Goal: Transaction & Acquisition: Download file/media

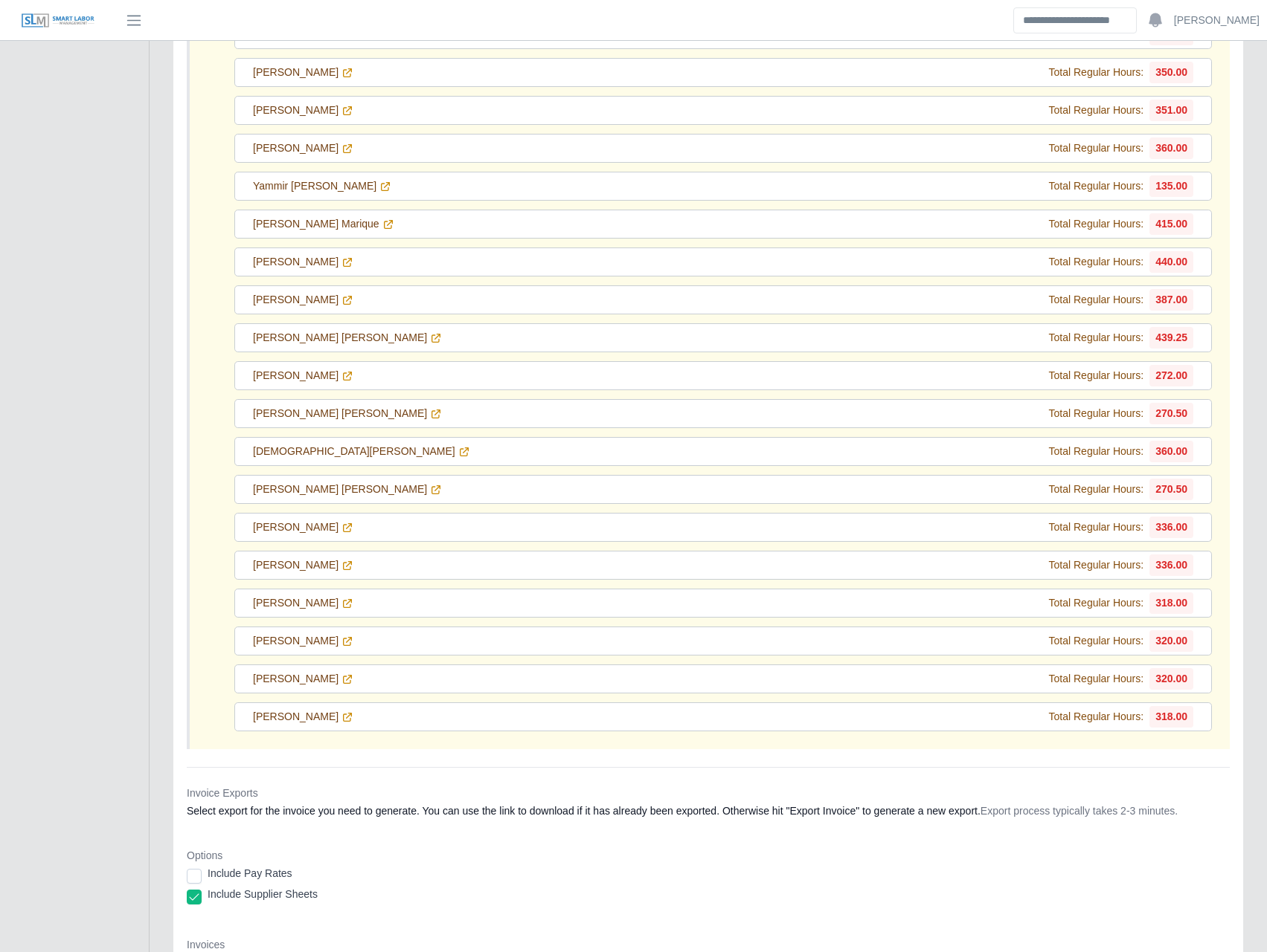
scroll to position [19961, 0]
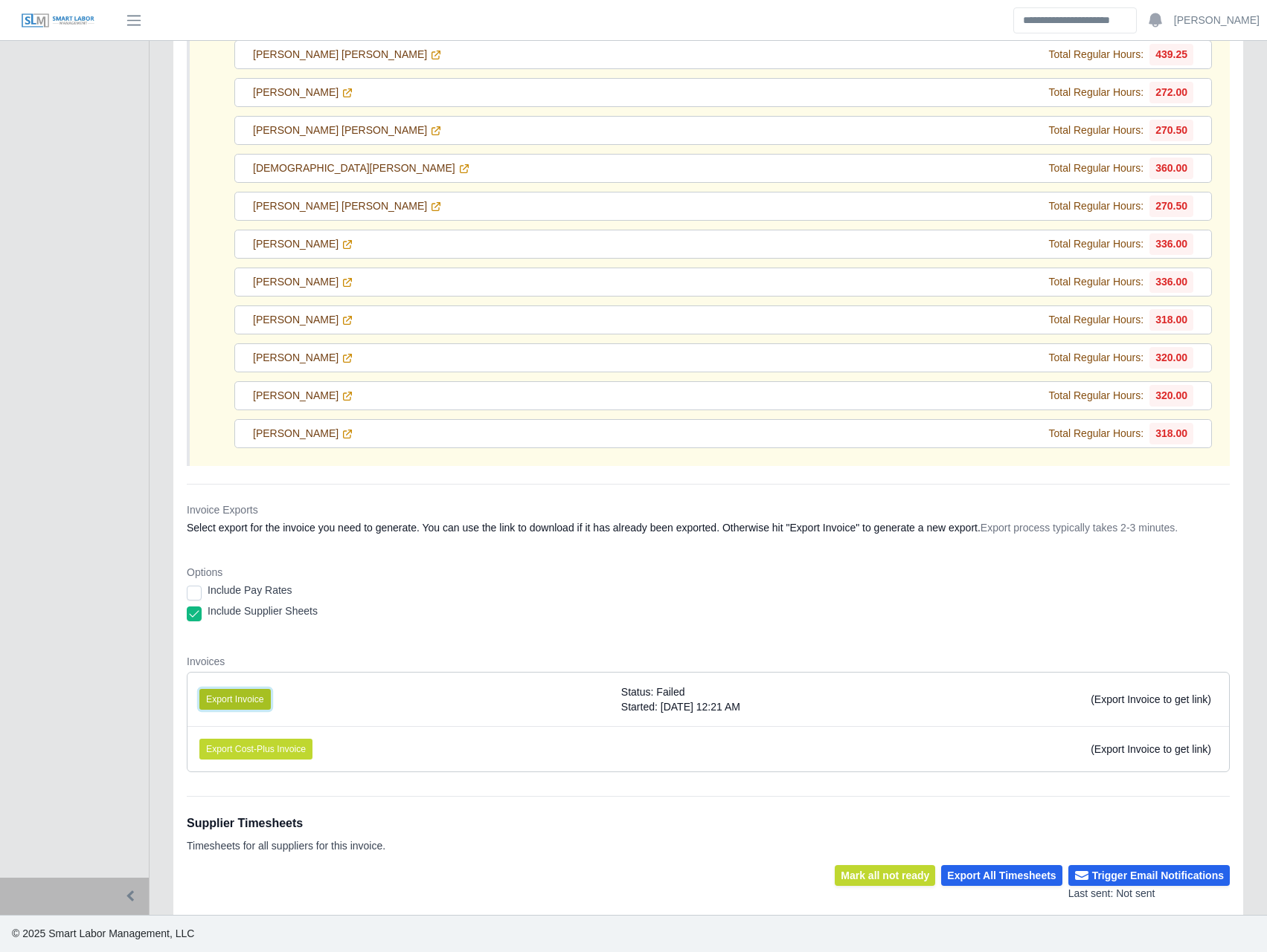
click at [261, 703] on button "Export Invoice" at bounding box center [235, 699] width 72 height 21
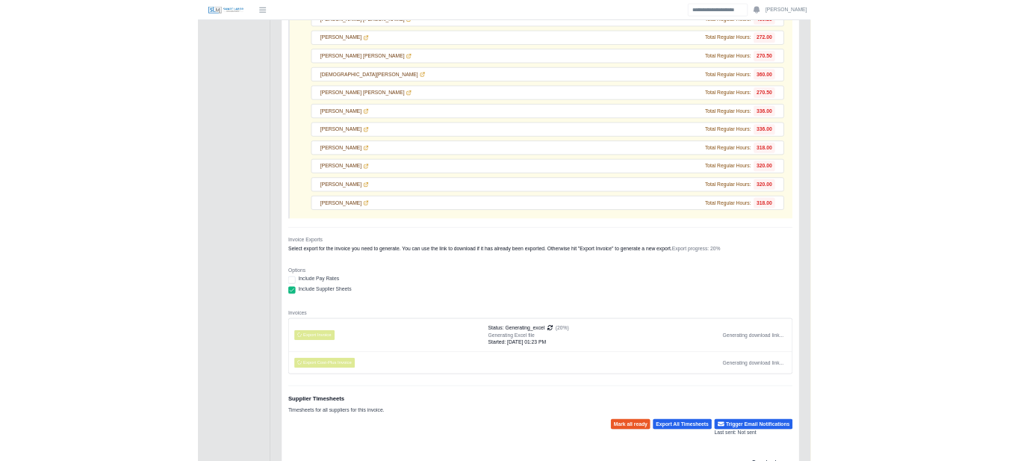
scroll to position [20492, 0]
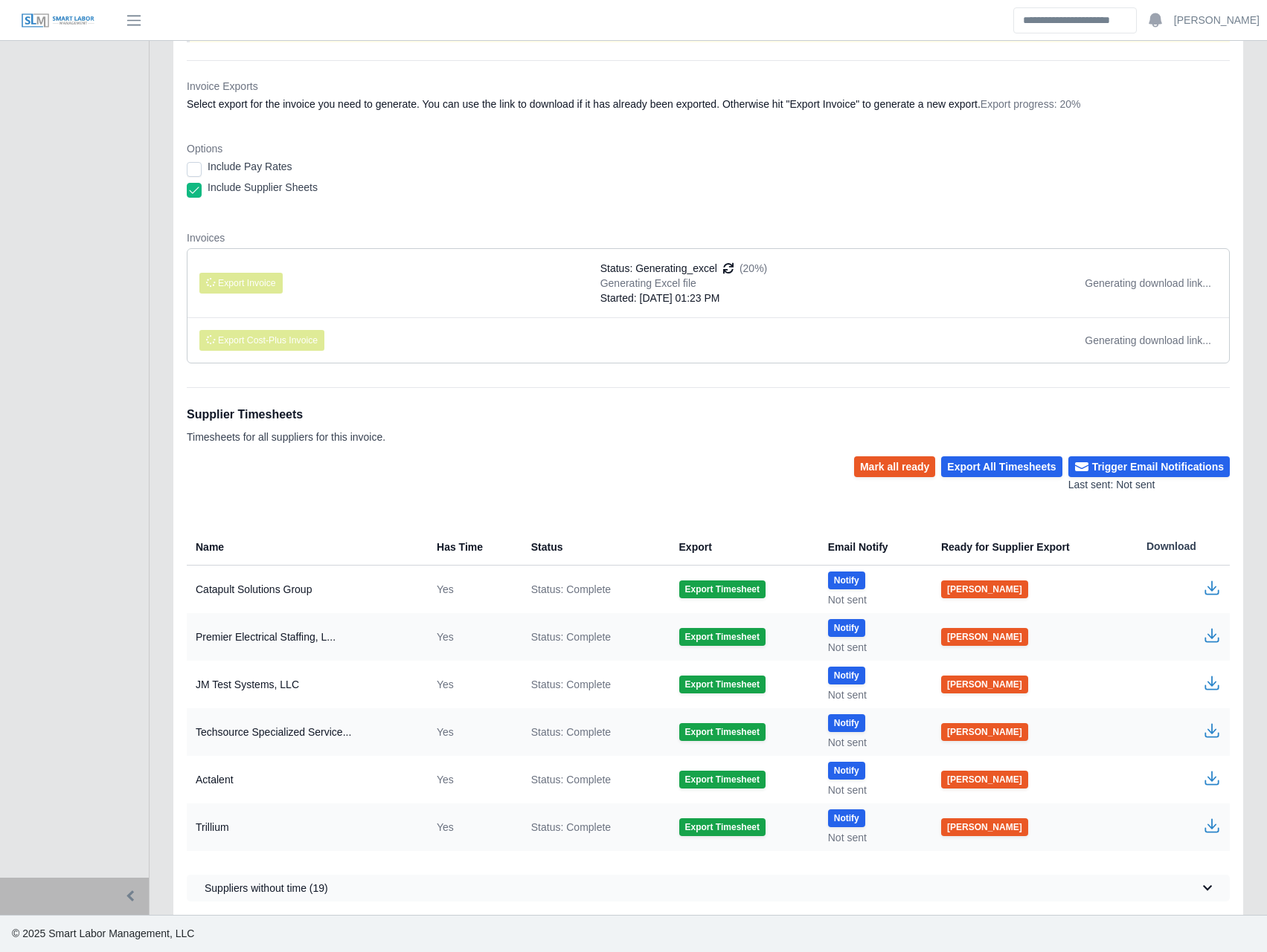
click at [437, 122] on dl "Invoice Exports Select export for the invoice you need to generate. You can use…" at bounding box center [709, 227] width 1043 height 296
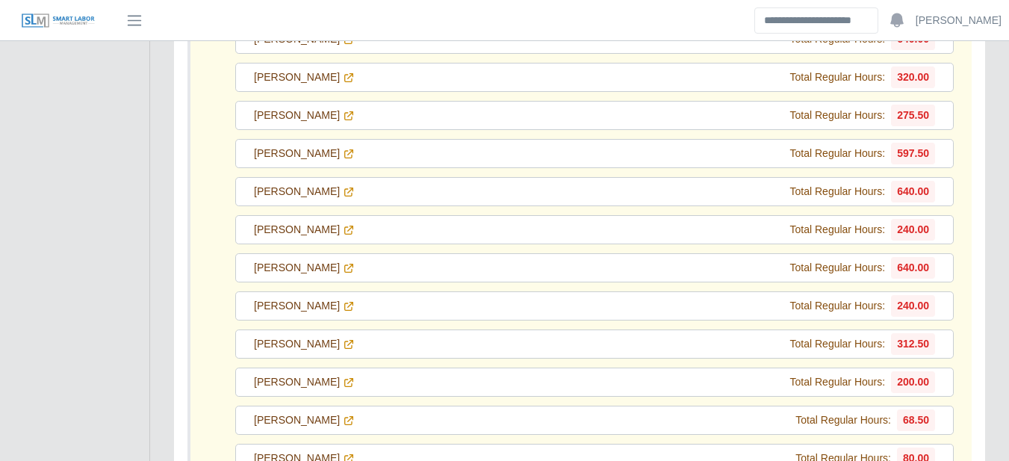
scroll to position [0, 0]
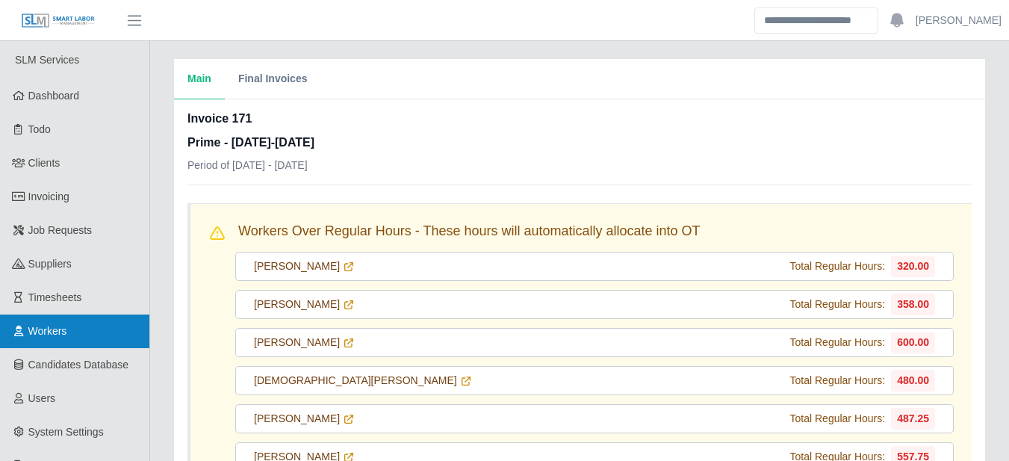
click at [38, 318] on link "Workers" at bounding box center [74, 332] width 149 height 34
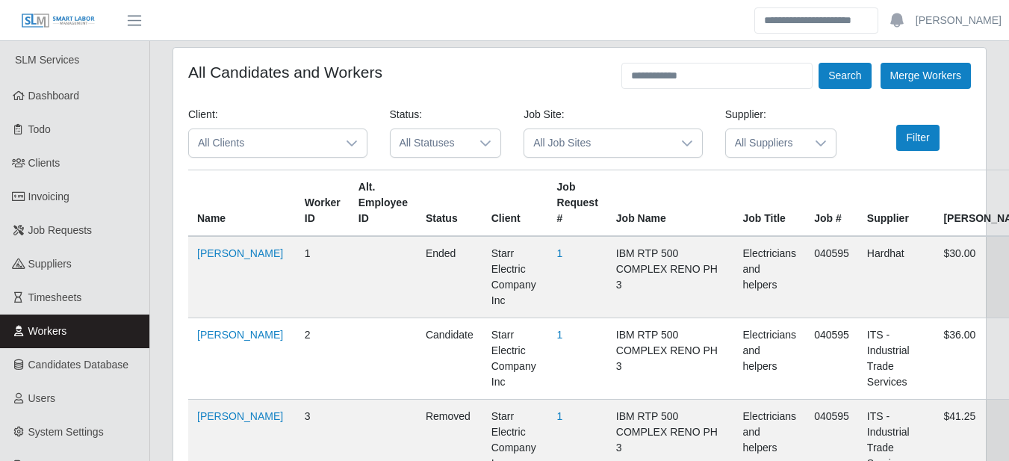
click at [468, 148] on span "All Statuses" at bounding box center [431, 143] width 81 height 28
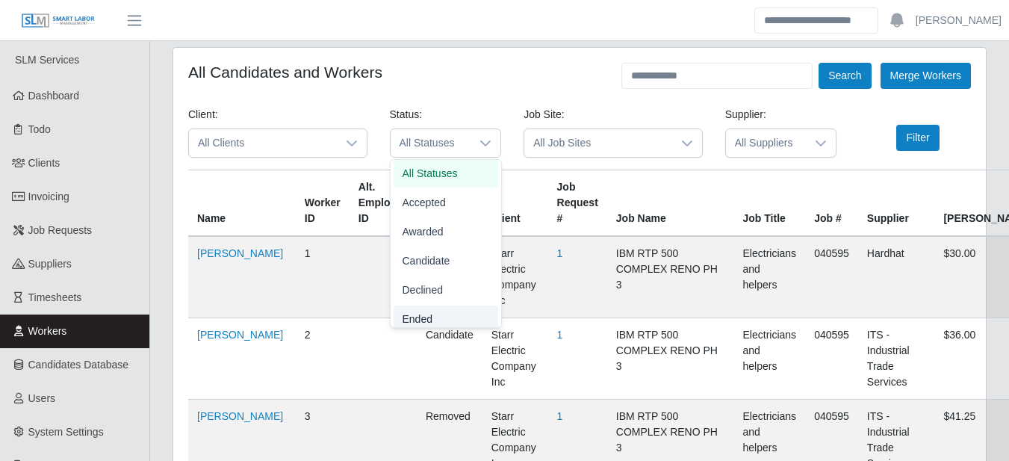
scroll to position [9, 0]
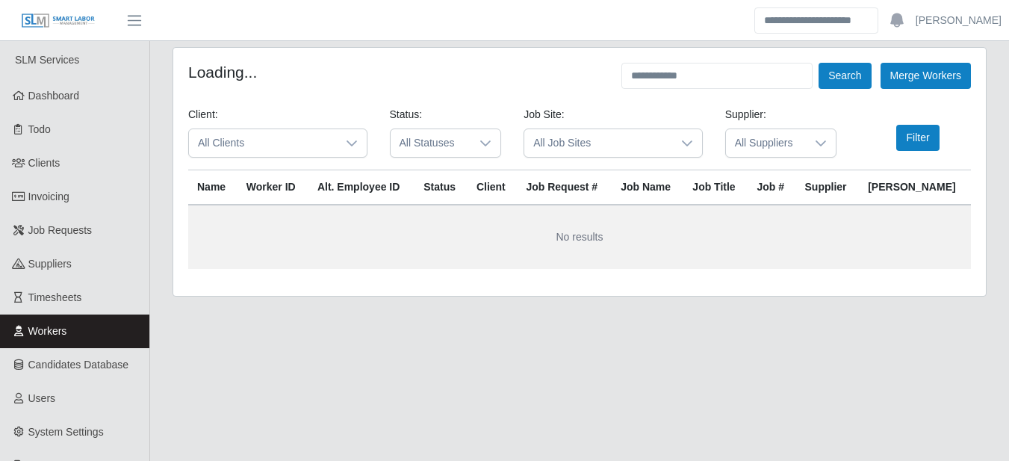
click at [456, 134] on span "All Statuses" at bounding box center [431, 143] width 81 height 28
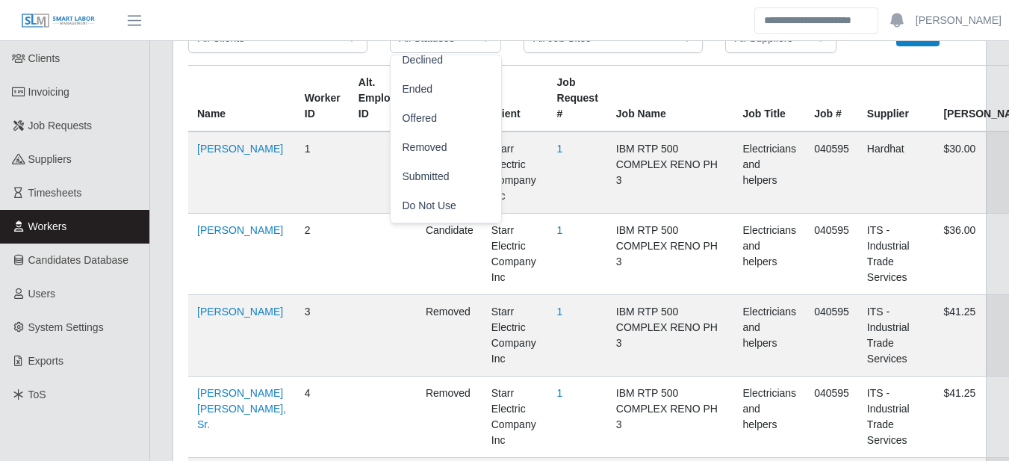
scroll to position [106, 0]
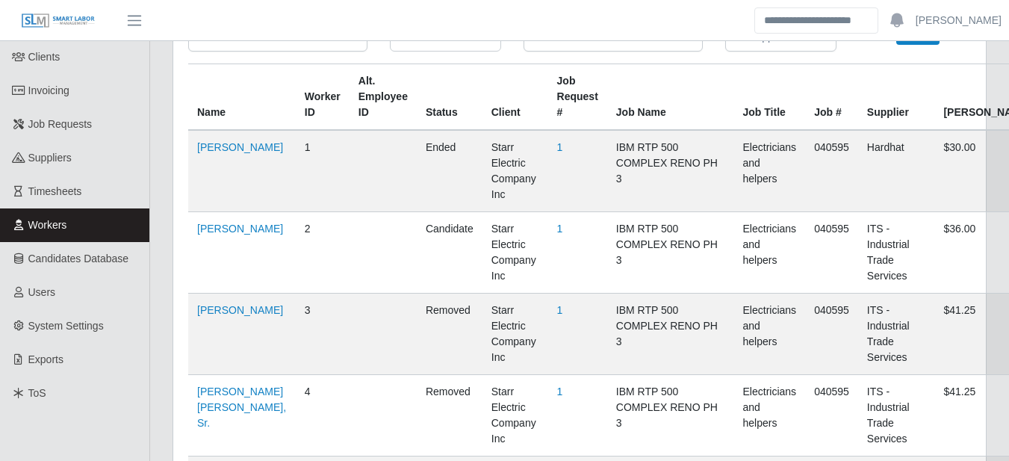
click at [439, 208] on span "Do Not Use" at bounding box center [430, 205] width 54 height 16
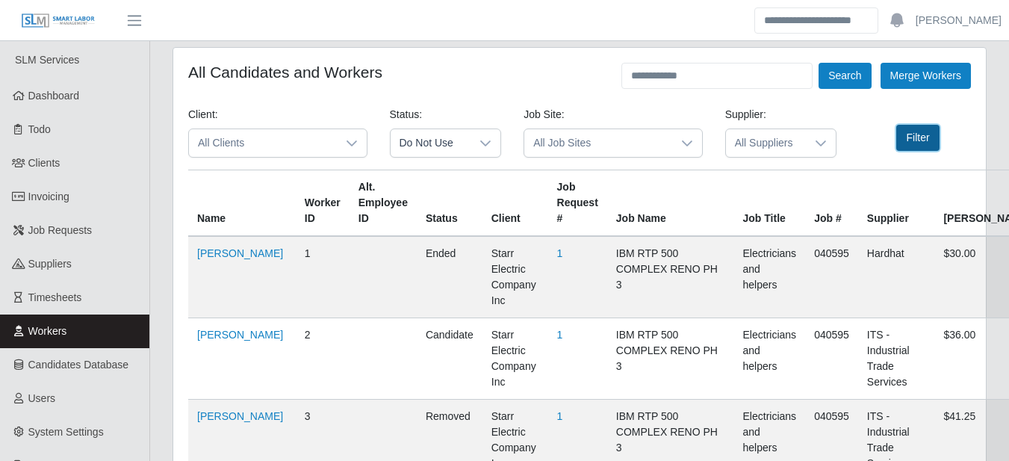
click at [911, 138] on button "Filter" at bounding box center [918, 138] width 43 height 26
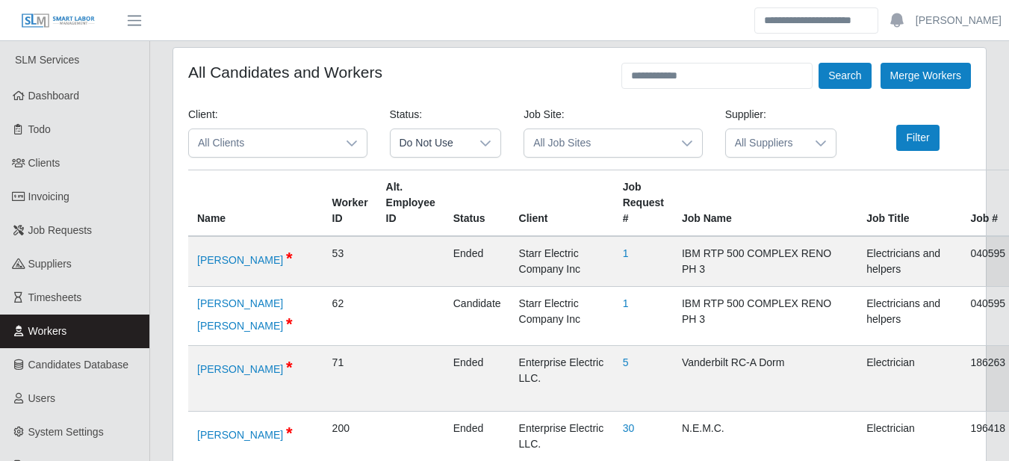
click at [489, 143] on icon at bounding box center [485, 143] width 10 height 6
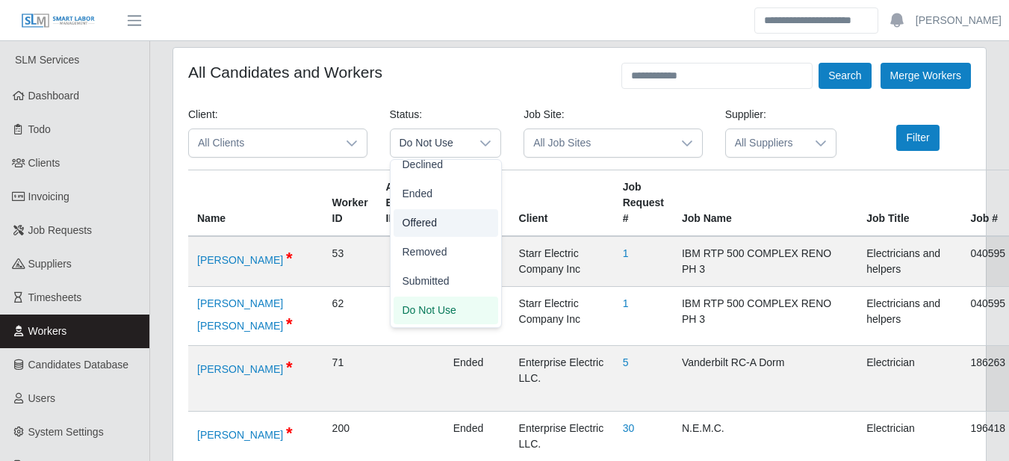
scroll to position [120, 0]
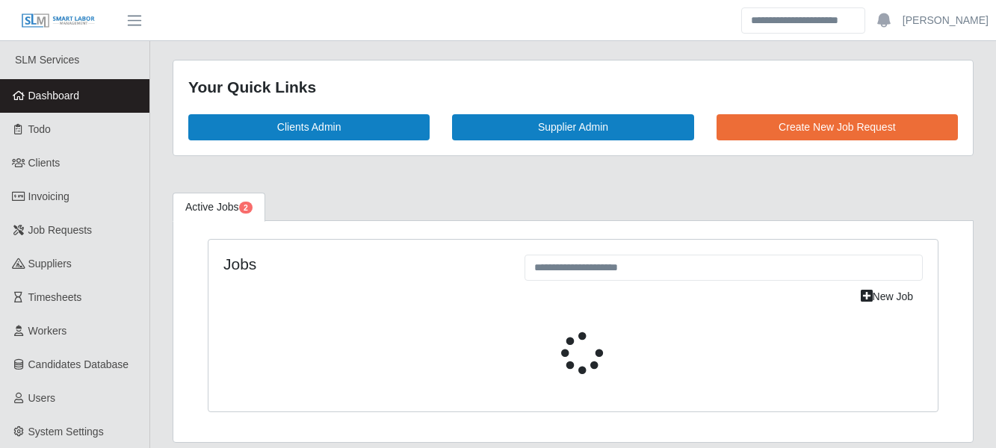
select select "****"
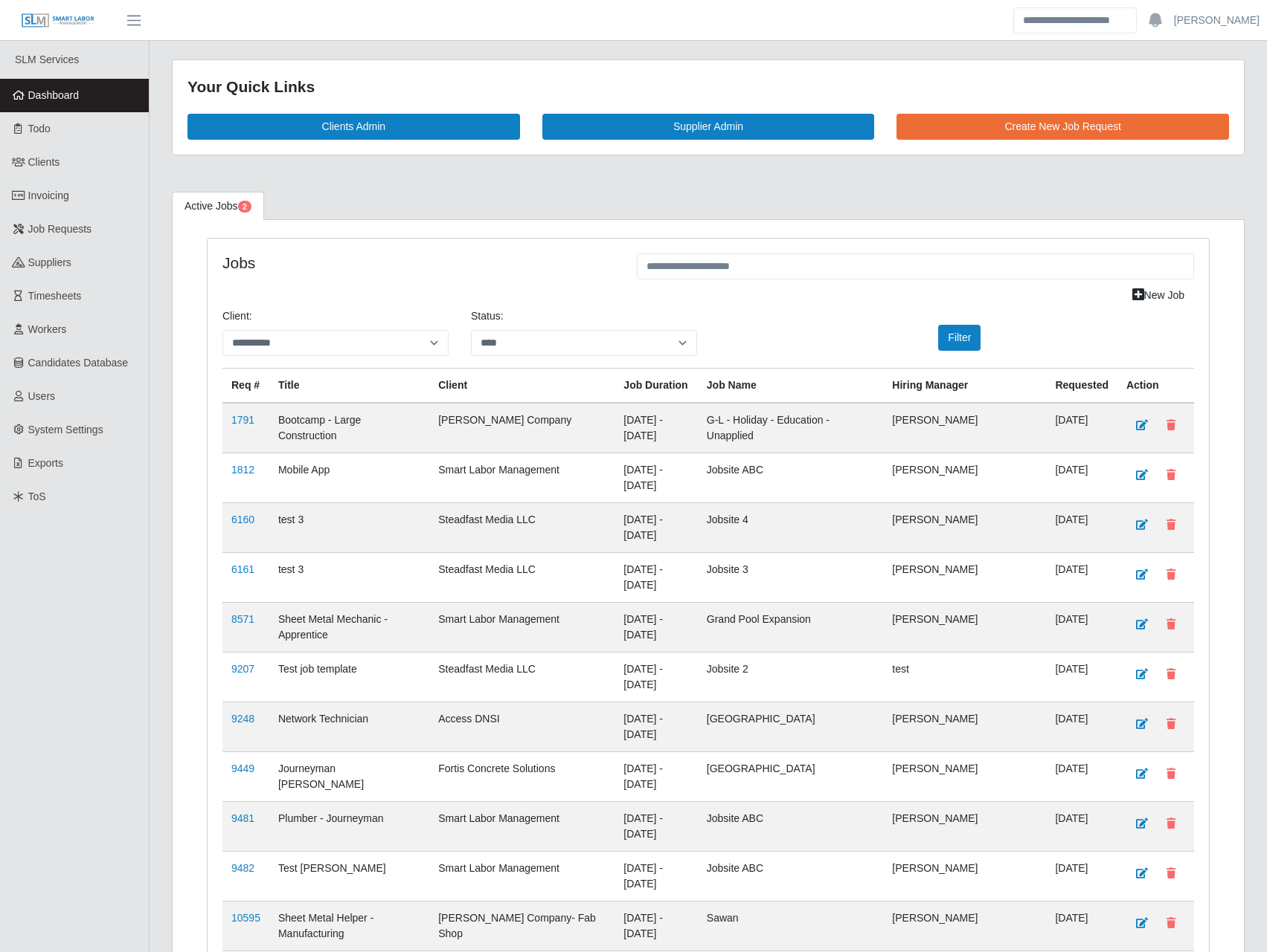
drag, startPoint x: 273, startPoint y: 258, endPoint x: 260, endPoint y: 260, distance: 13.2
click at [272, 258] on h4 "Jobs" at bounding box center [418, 263] width 392 height 19
click at [84, 199] on link "Invoicing" at bounding box center [74, 196] width 148 height 34
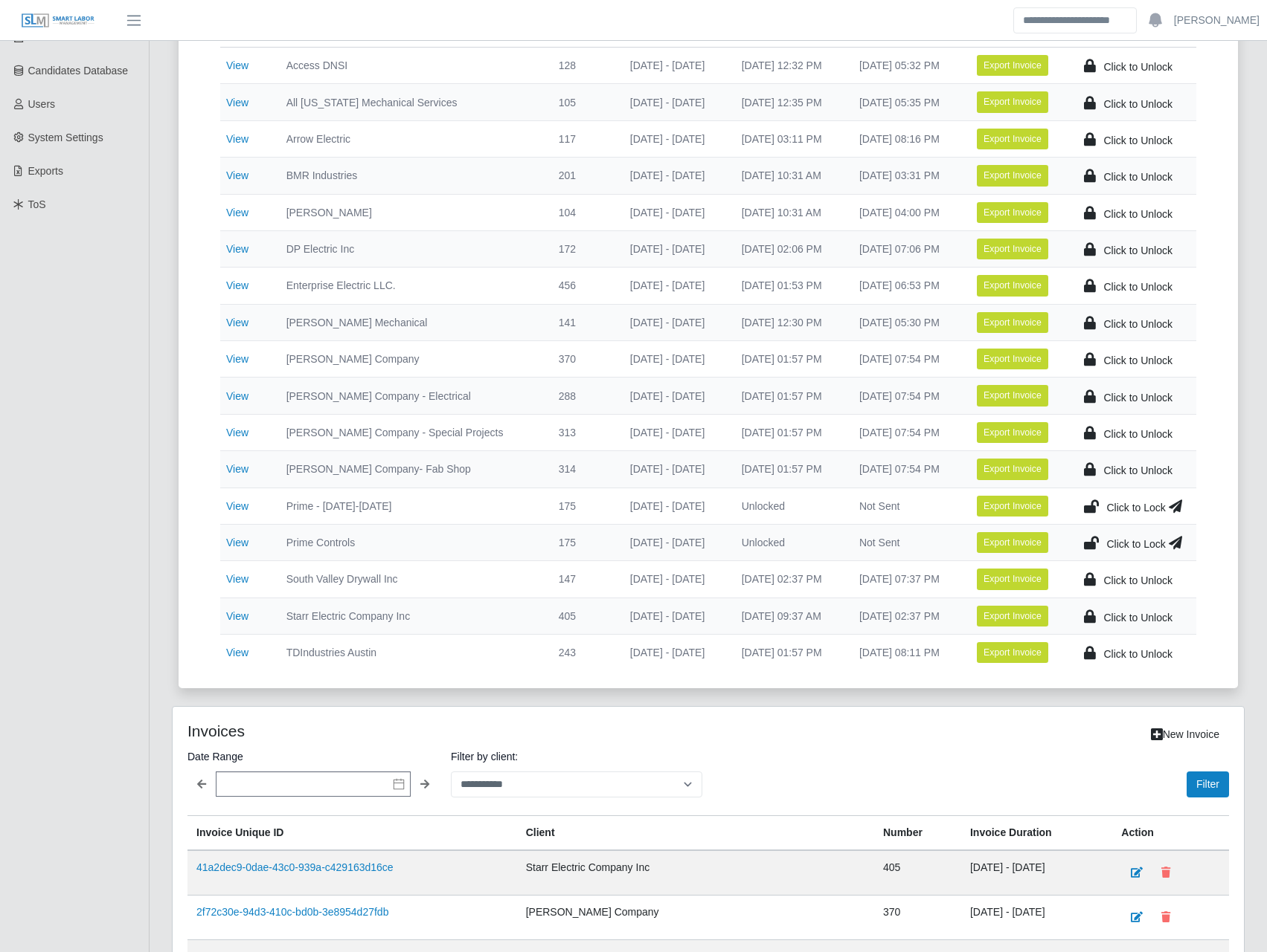
scroll to position [347, 0]
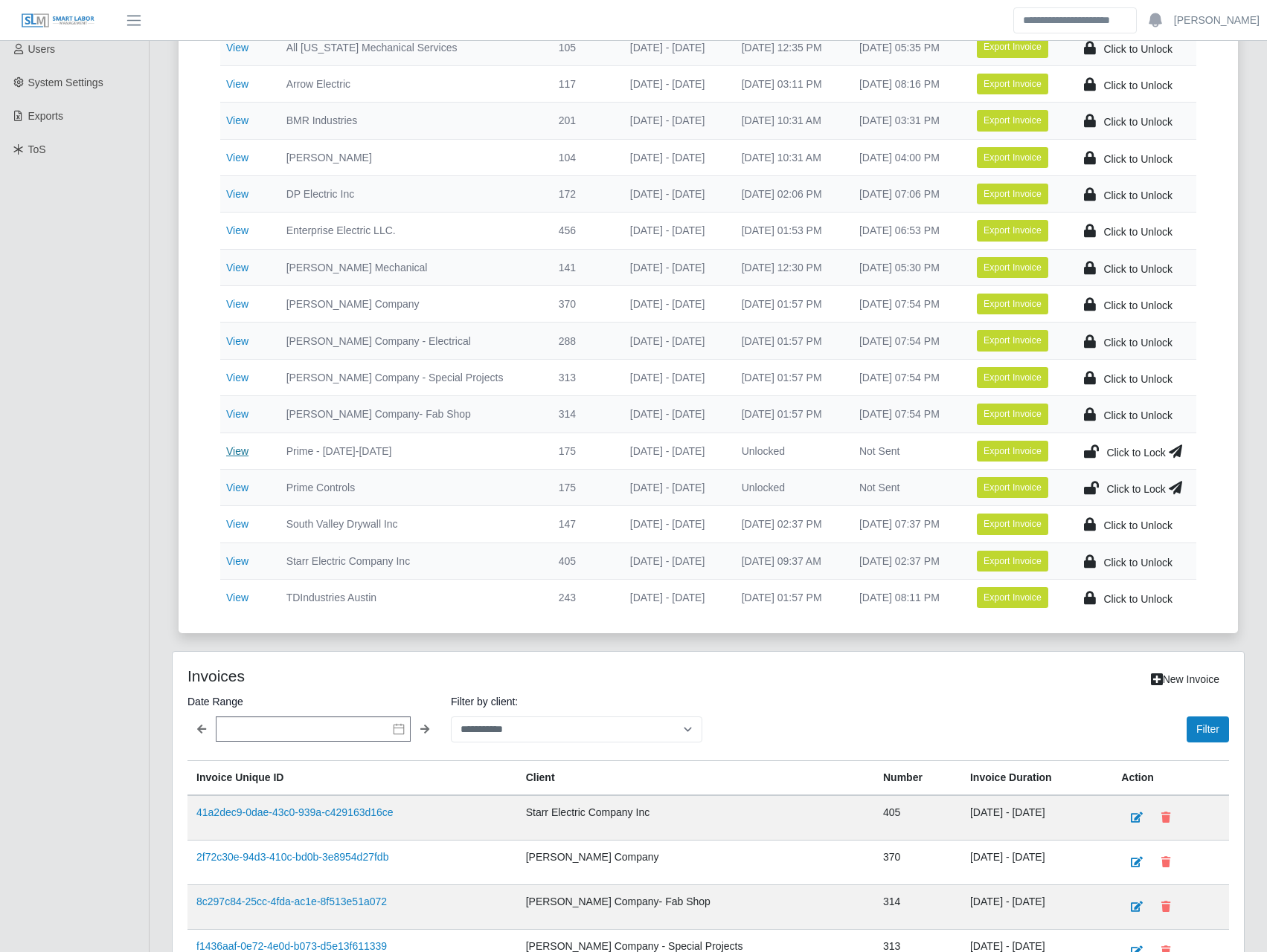
click at [239, 455] on link "View" at bounding box center [237, 452] width 22 height 12
click at [231, 489] on link "View" at bounding box center [237, 487] width 22 height 12
click at [499, 719] on select "**********" at bounding box center [576, 729] width 252 height 26
click at [451, 716] on select "**********" at bounding box center [576, 729] width 252 height 26
click at [618, 541] on td "08/25/2025 - 08/31/2025" at bounding box center [674, 524] width 111 height 37
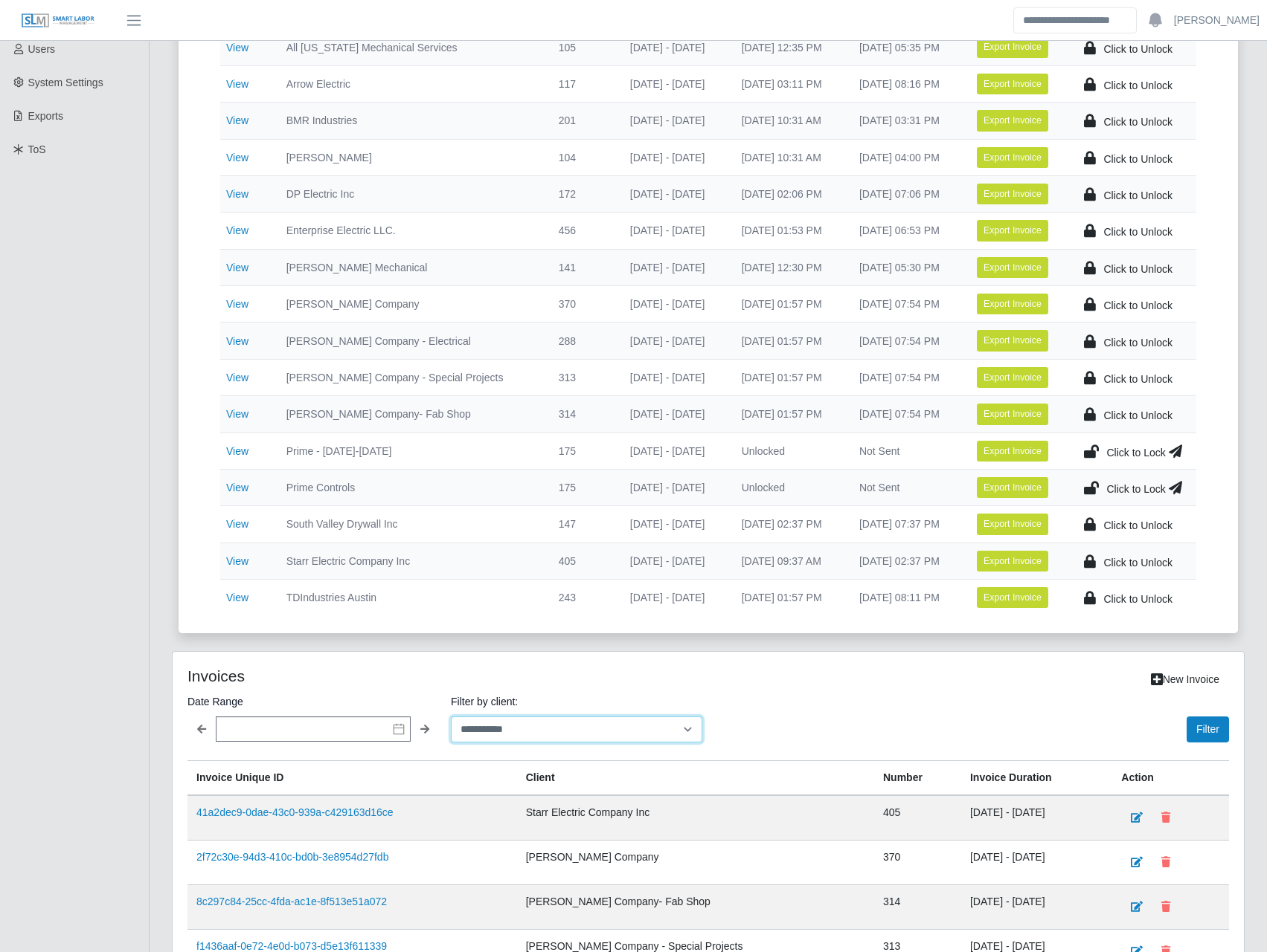
click at [522, 727] on select "**********" at bounding box center [576, 729] width 252 height 26
select select "**********"
click at [451, 716] on select "**********" at bounding box center [576, 729] width 252 height 26
click at [859, 741] on div "Filter" at bounding box center [970, 717] width 515 height 50
click at [1199, 721] on button "Filter" at bounding box center [1207, 729] width 43 height 26
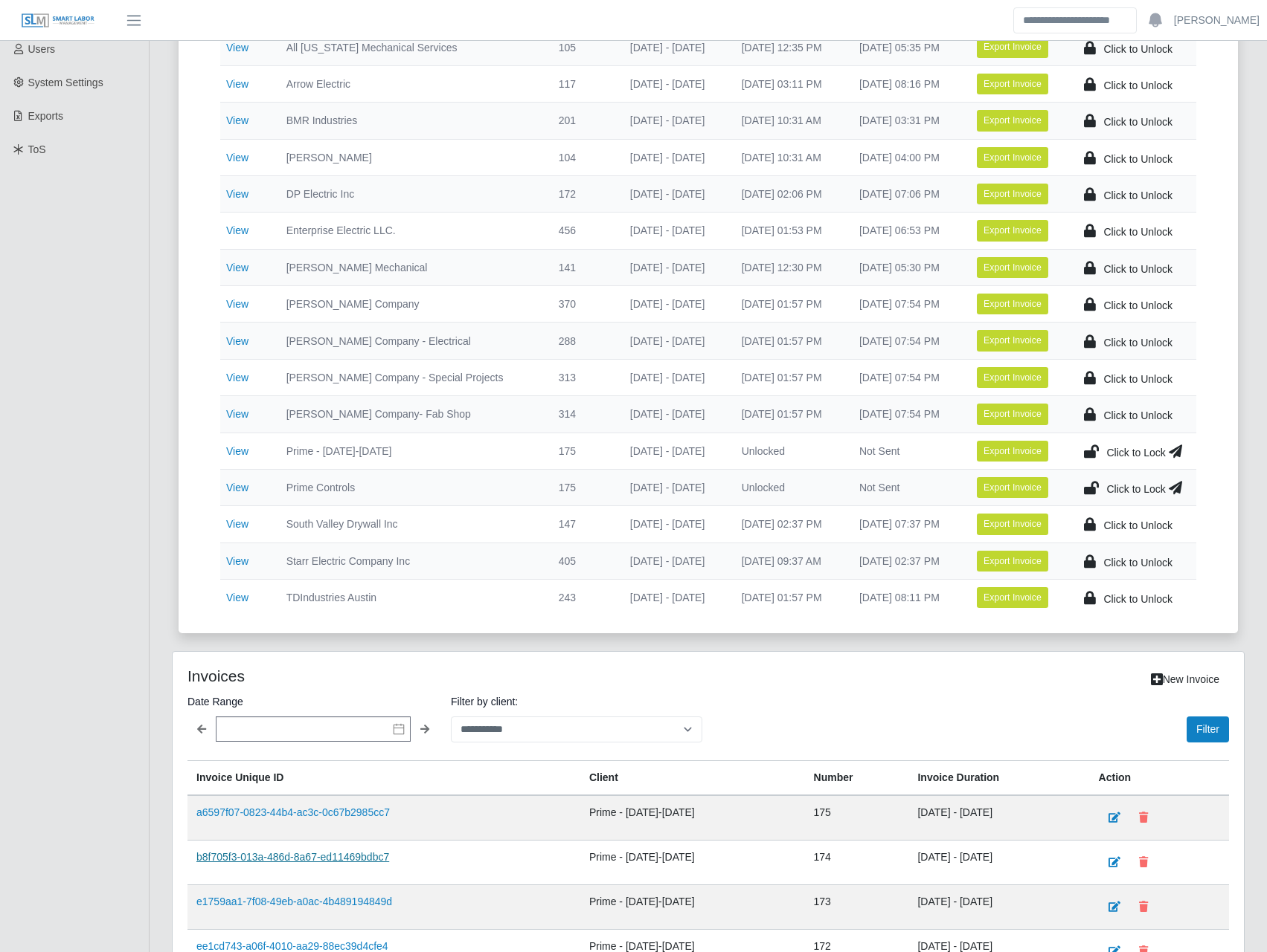
click at [342, 859] on link "b8f705f3-013a-486d-8a67-ed11469bdbc7" at bounding box center [293, 857] width 193 height 12
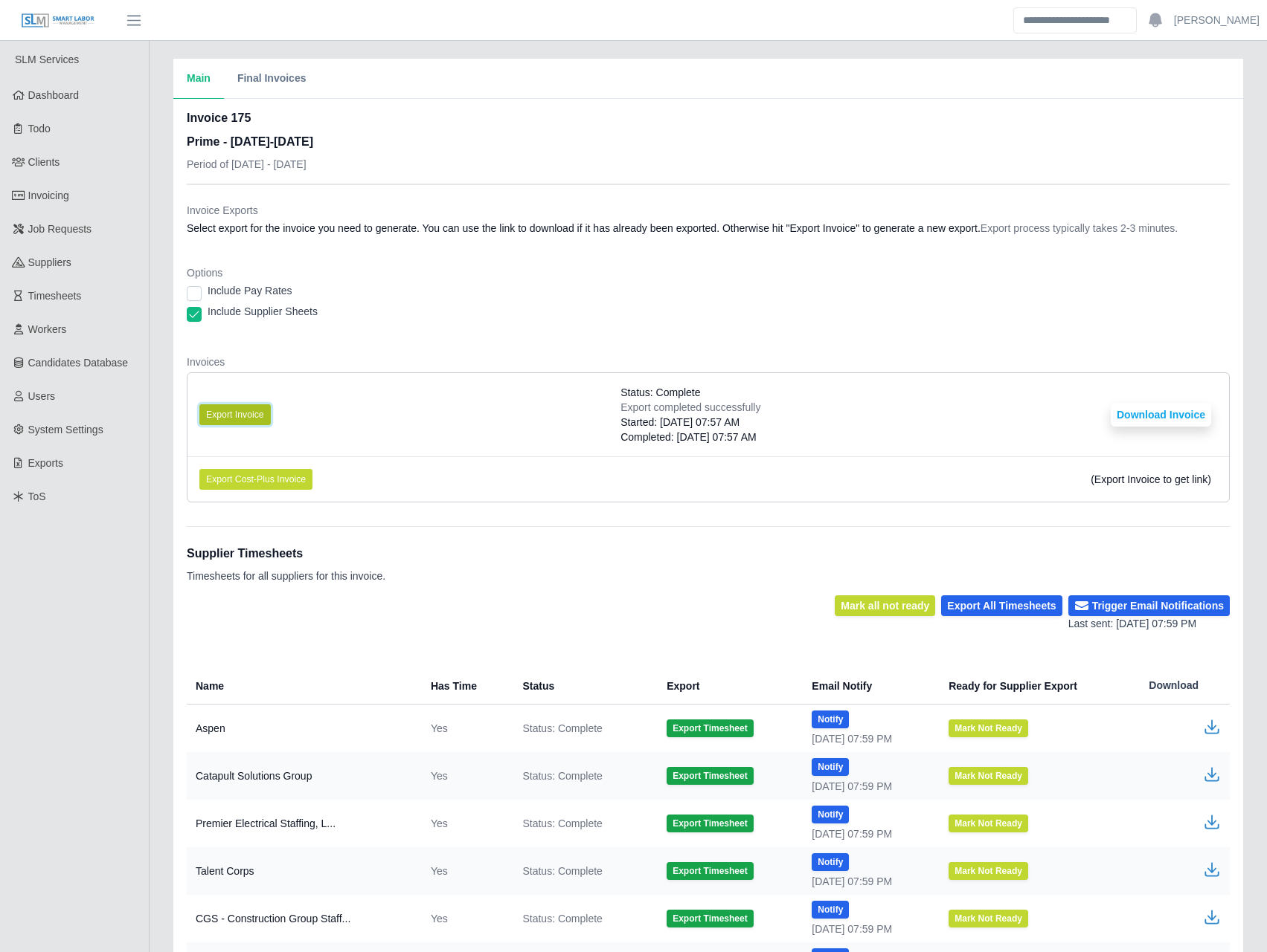
click at [242, 419] on button "Export Invoice" at bounding box center [235, 414] width 72 height 21
click at [1140, 418] on button "Download Invoice" at bounding box center [1161, 415] width 101 height 24
click at [252, 411] on button "Export Invoice" at bounding box center [235, 414] width 72 height 21
click at [1144, 407] on button "Download Invoice" at bounding box center [1161, 415] width 101 height 24
click at [1133, 411] on button "Download Invoice" at bounding box center [1161, 415] width 101 height 24
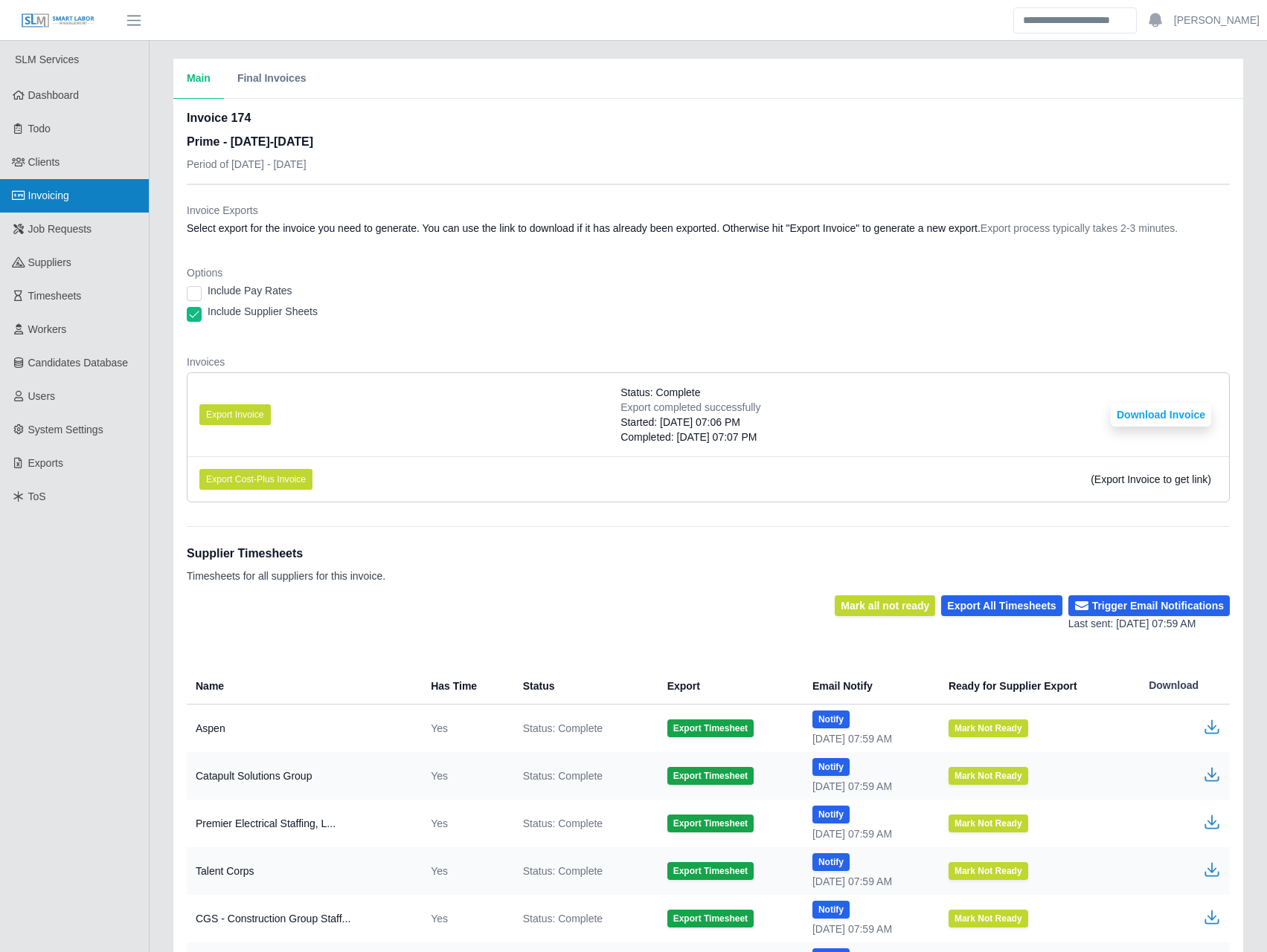
click at [101, 204] on link "Invoicing" at bounding box center [74, 196] width 148 height 34
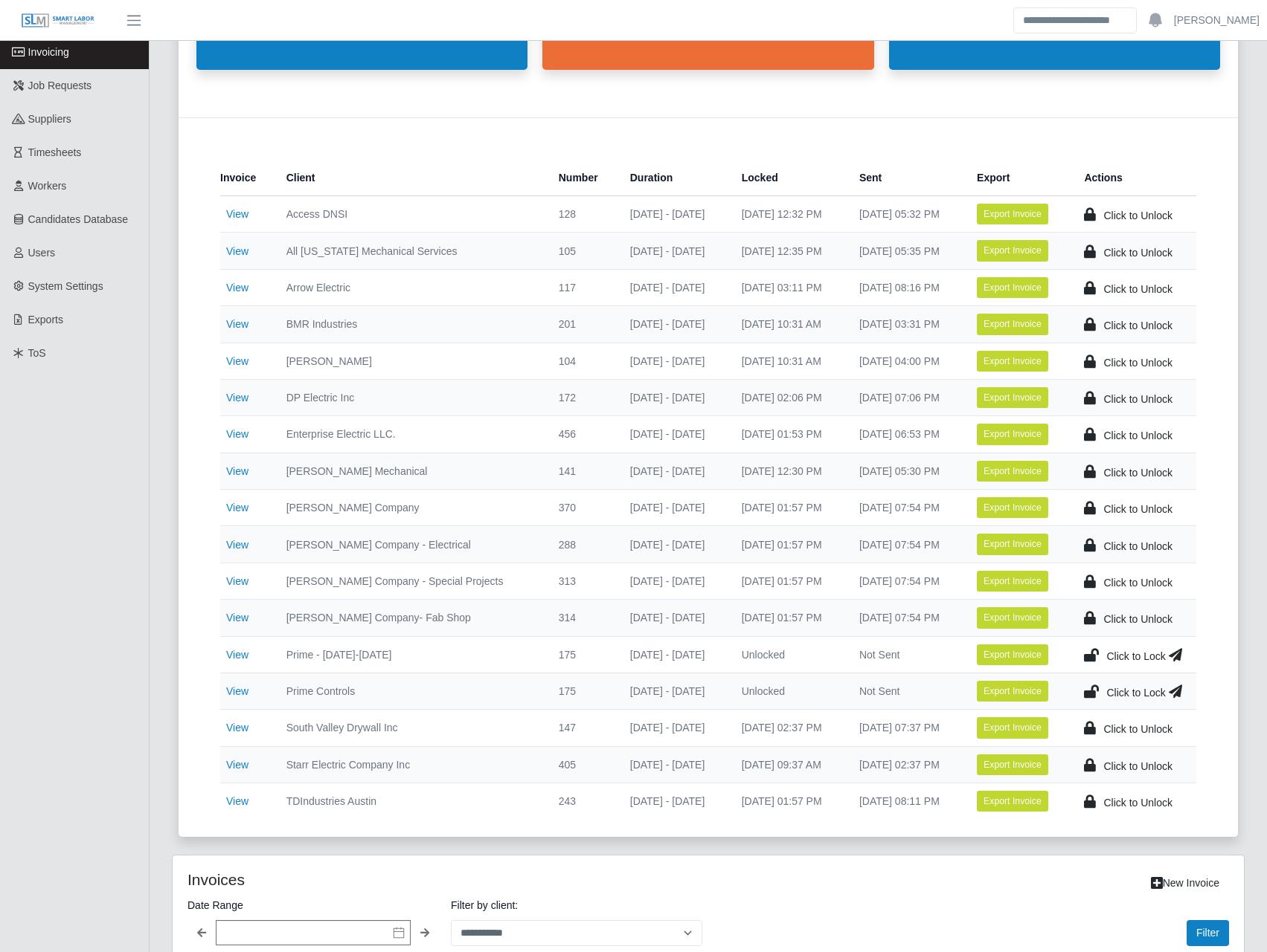
scroll to position [173, 0]
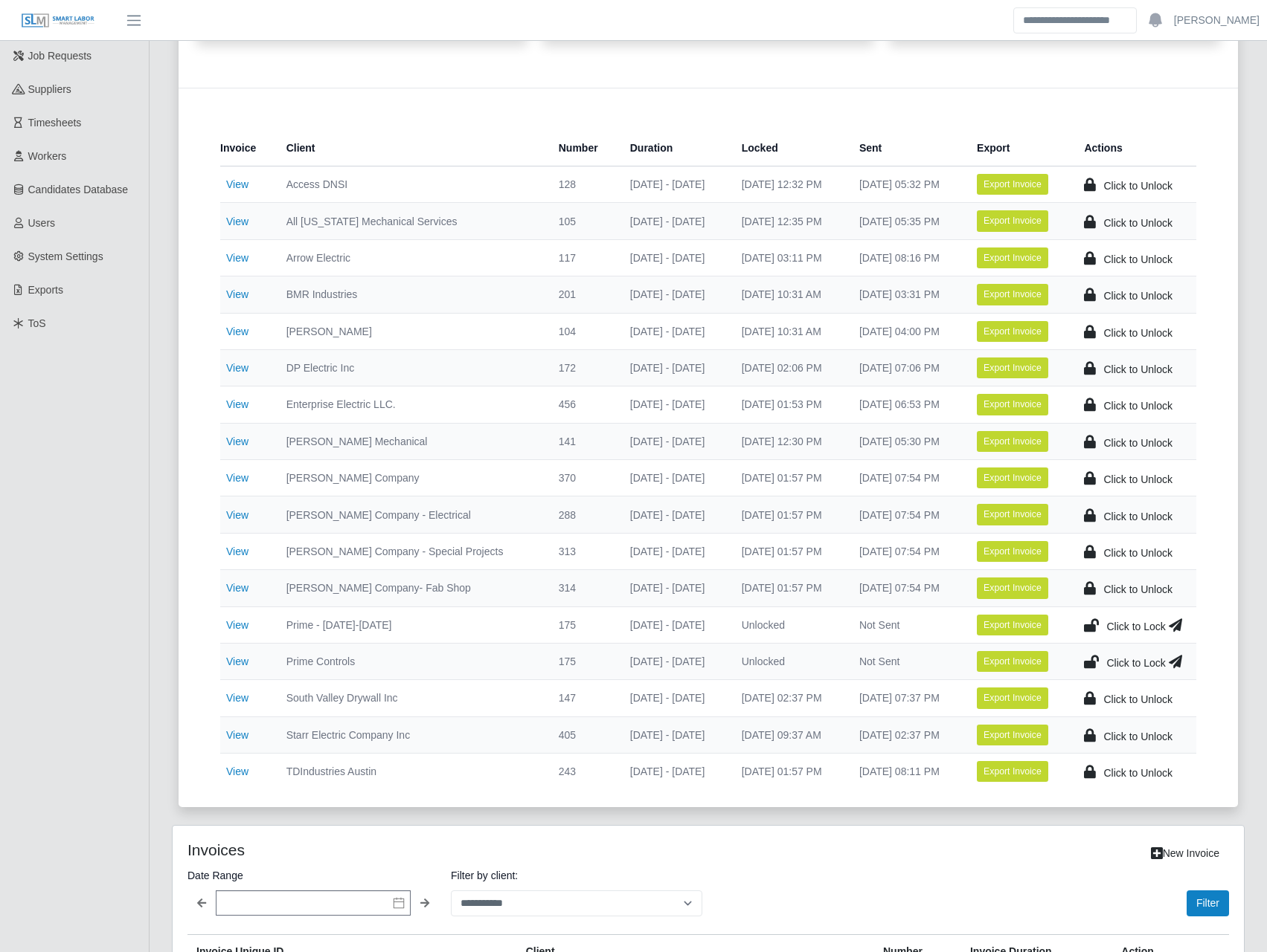
click at [1093, 625] on icon at bounding box center [1091, 625] width 15 height 21
click at [1093, 661] on td "Click to Lock" at bounding box center [1134, 661] width 124 height 37
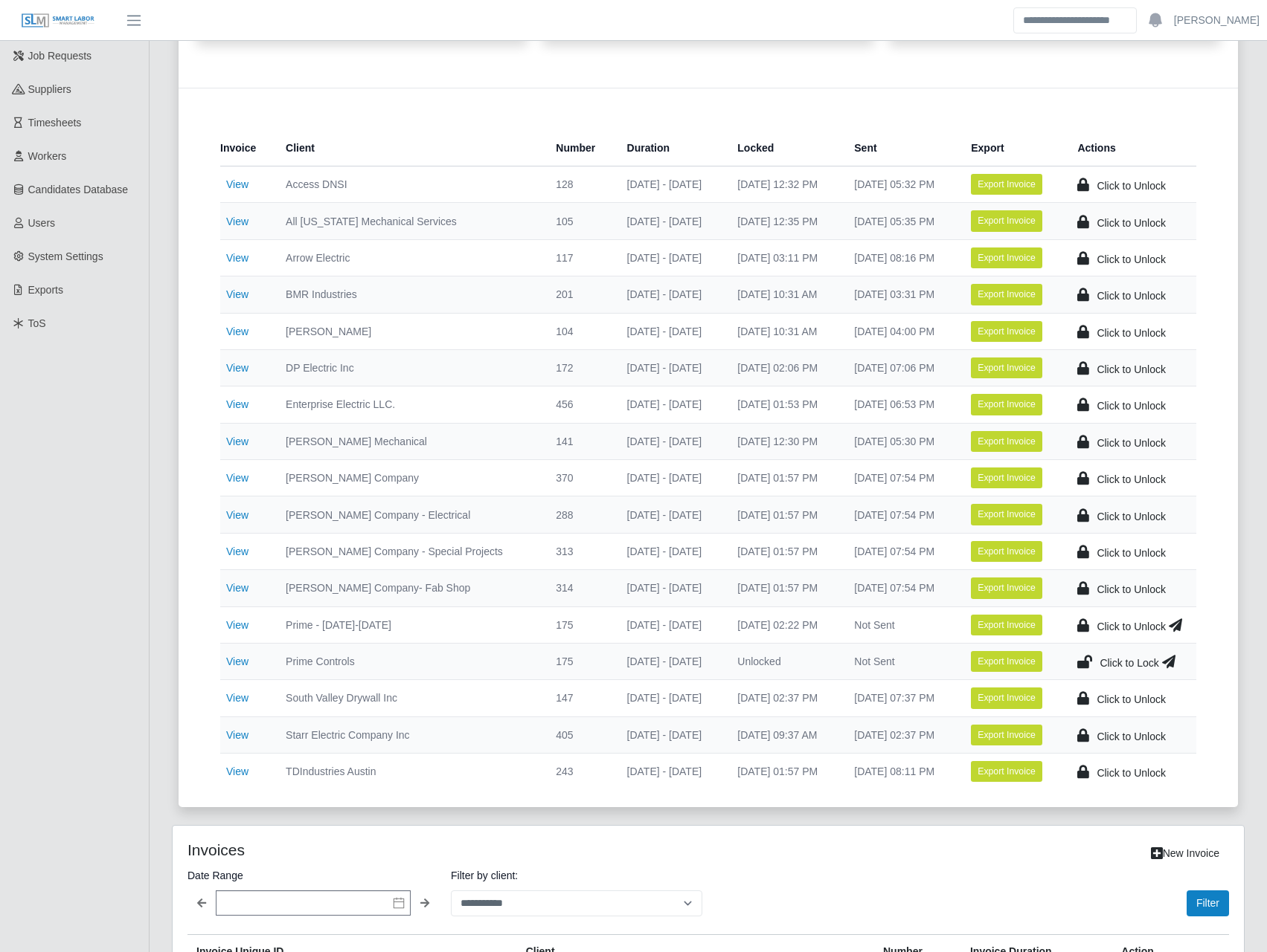
click at [1084, 659] on icon at bounding box center [1084, 662] width 15 height 21
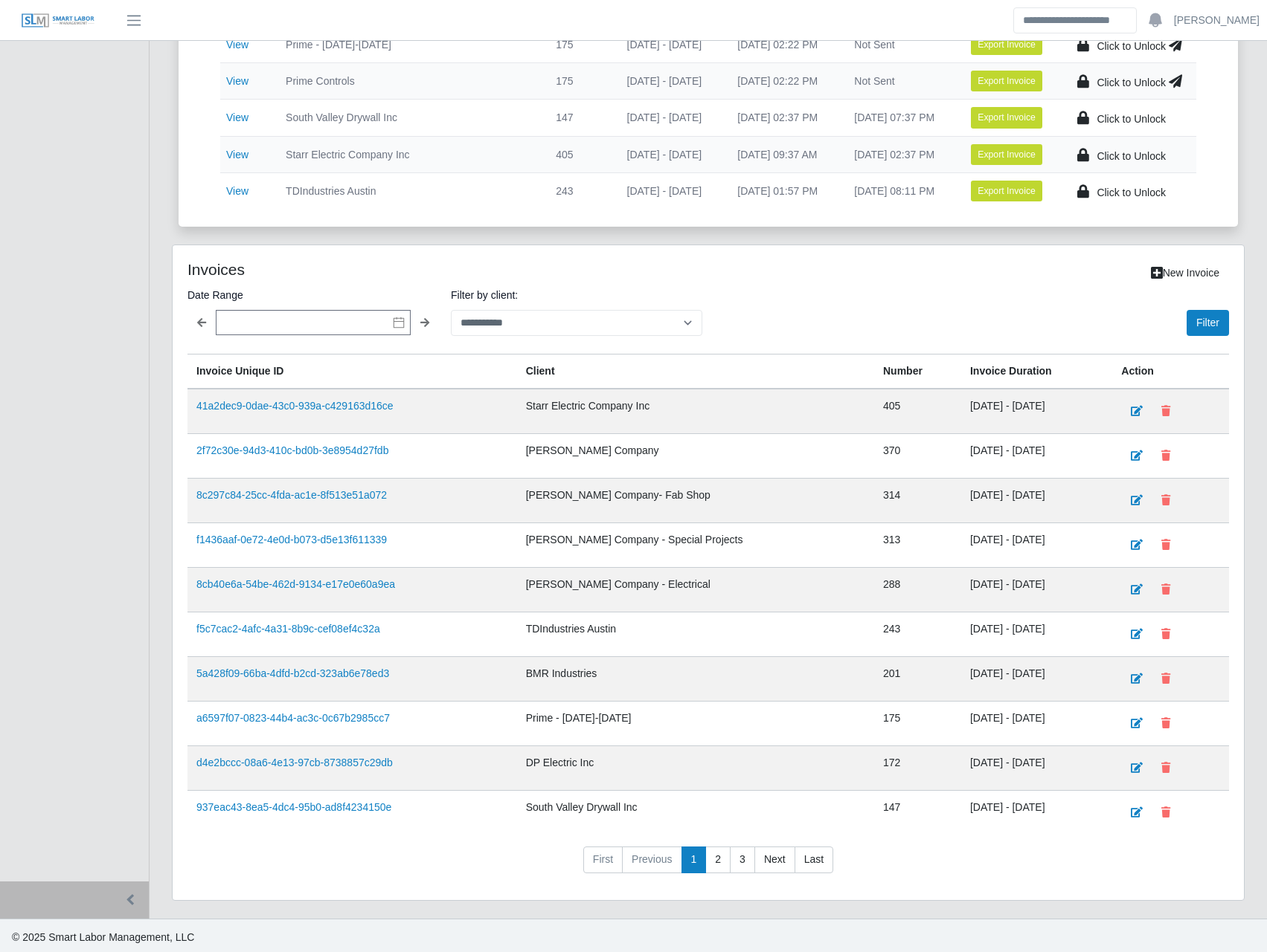
scroll to position [757, 0]
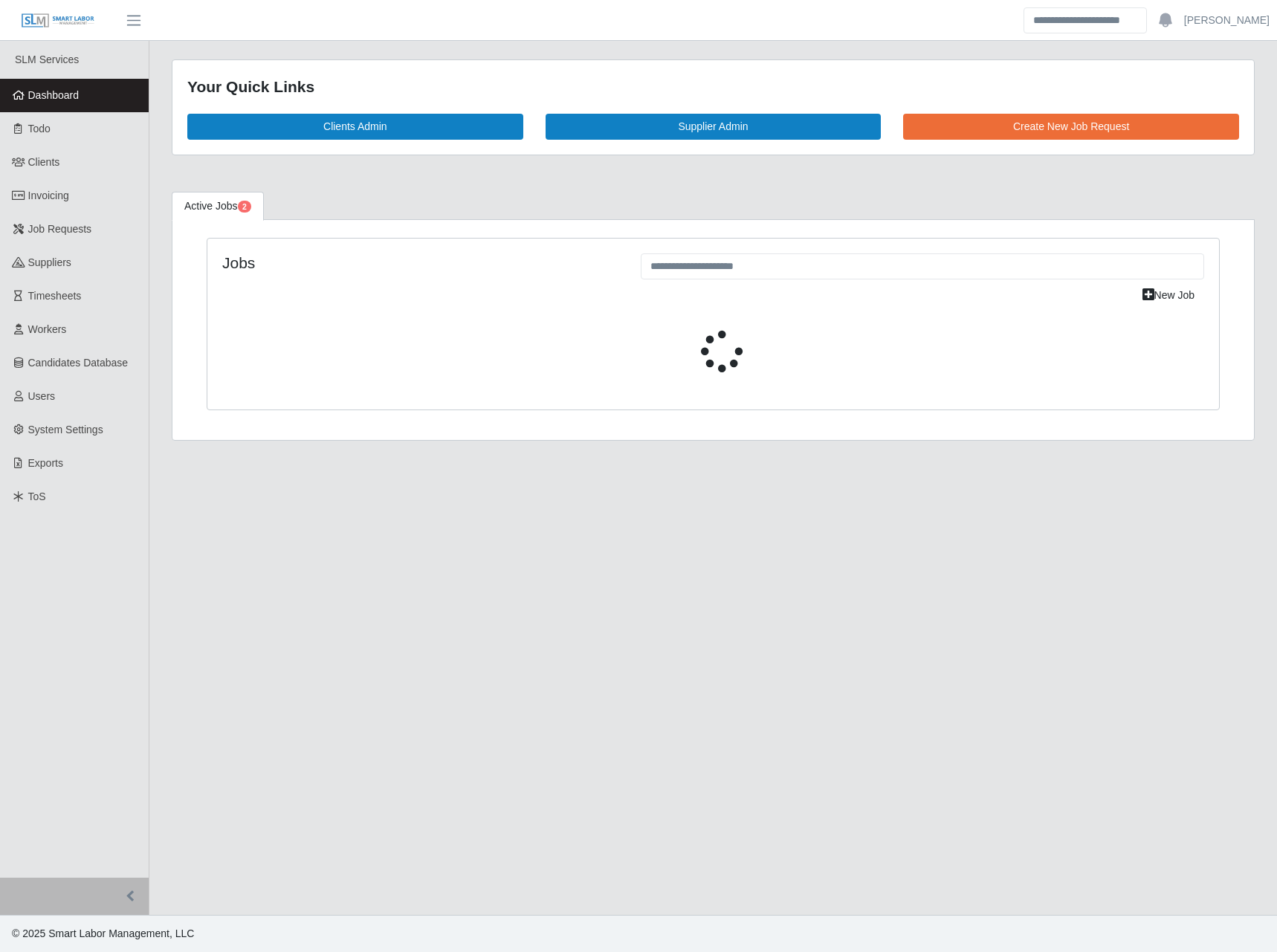
select select "****"
